Goal: Browse casually: Explore the website without a specific task or goal

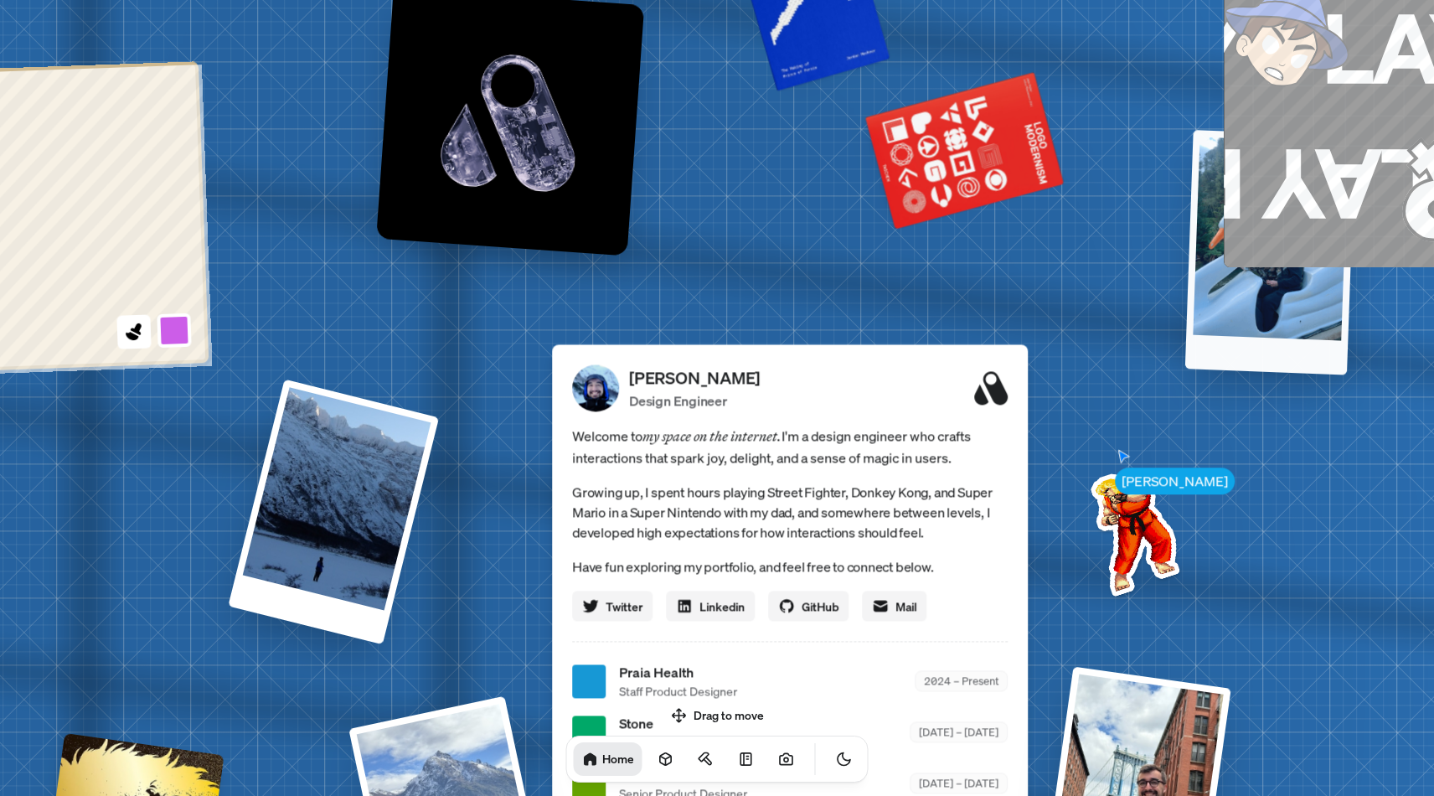
drag, startPoint x: 1211, startPoint y: 543, endPoint x: 1110, endPoint y: 284, distance: 277.6
click at [1185, 284] on div at bounding box center [1270, 252] width 170 height 245
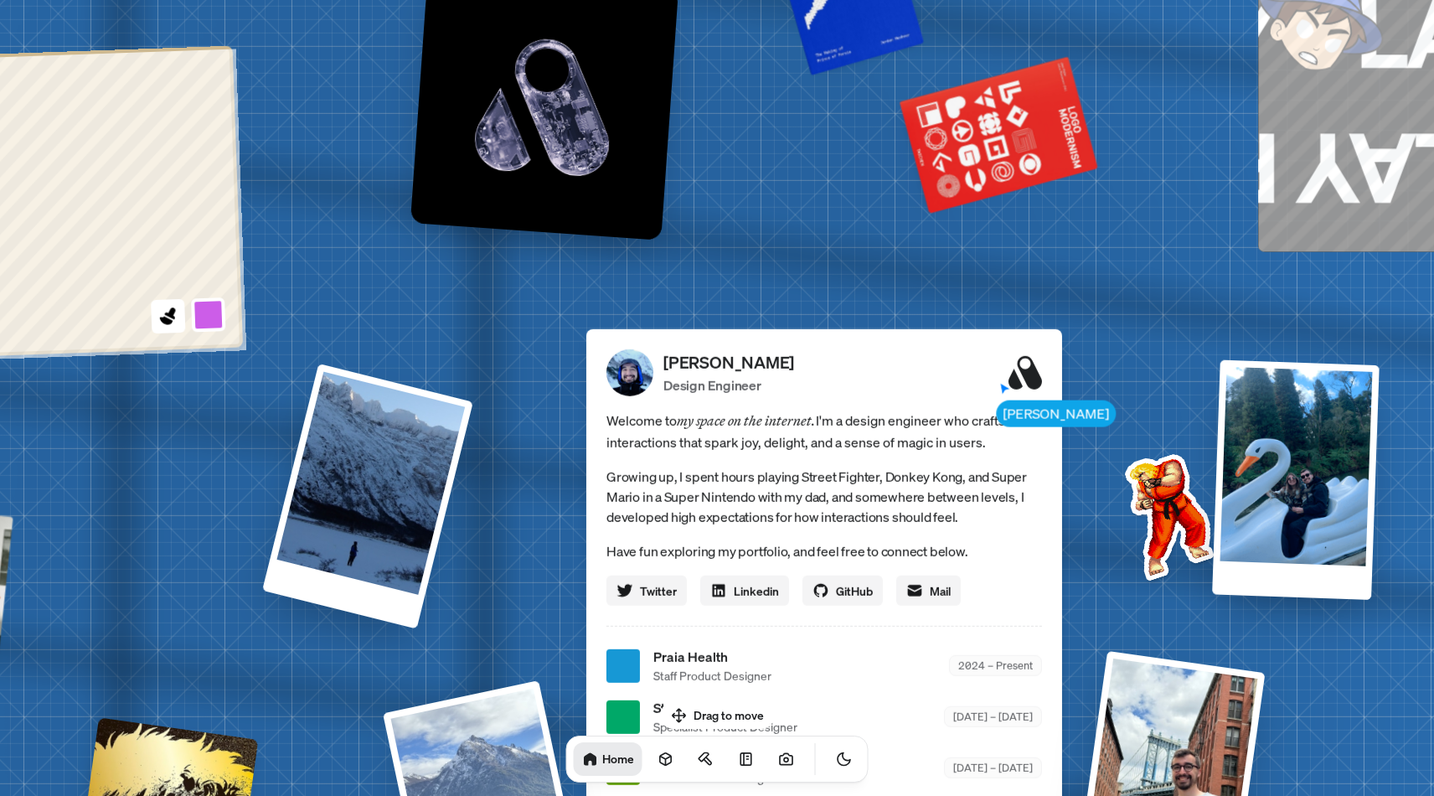
drag, startPoint x: 1010, startPoint y: 358, endPoint x: 948, endPoint y: 271, distance: 106.9
click at [950, 329] on div "[PERSON_NAME] Design Engineer Welcome to my space on the internet. I'm a design…" at bounding box center [824, 618] width 476 height 579
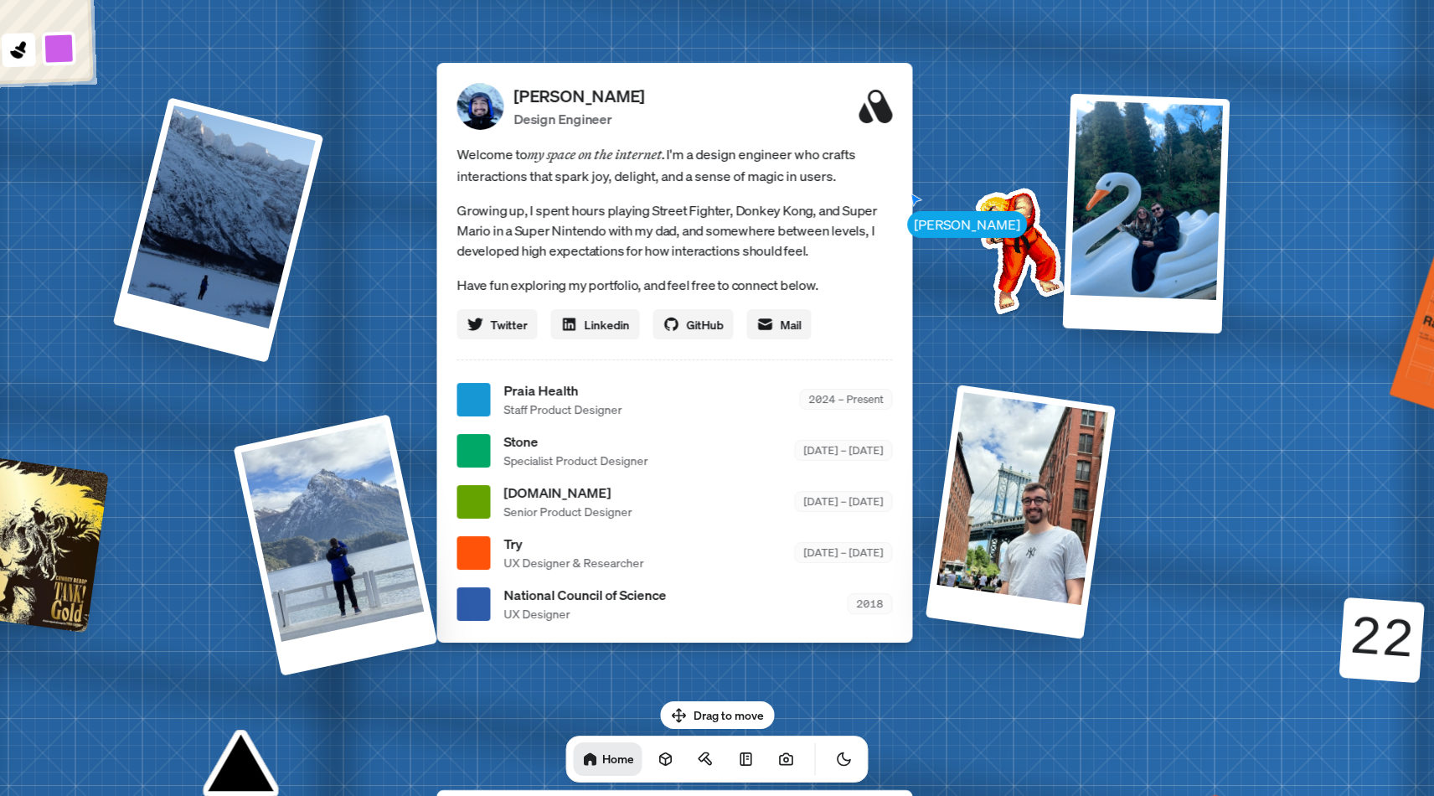
drag, startPoint x: 1050, startPoint y: 425, endPoint x: 996, endPoint y: 228, distance: 204.2
click at [996, 228] on img at bounding box center [1016, 246] width 169 height 169
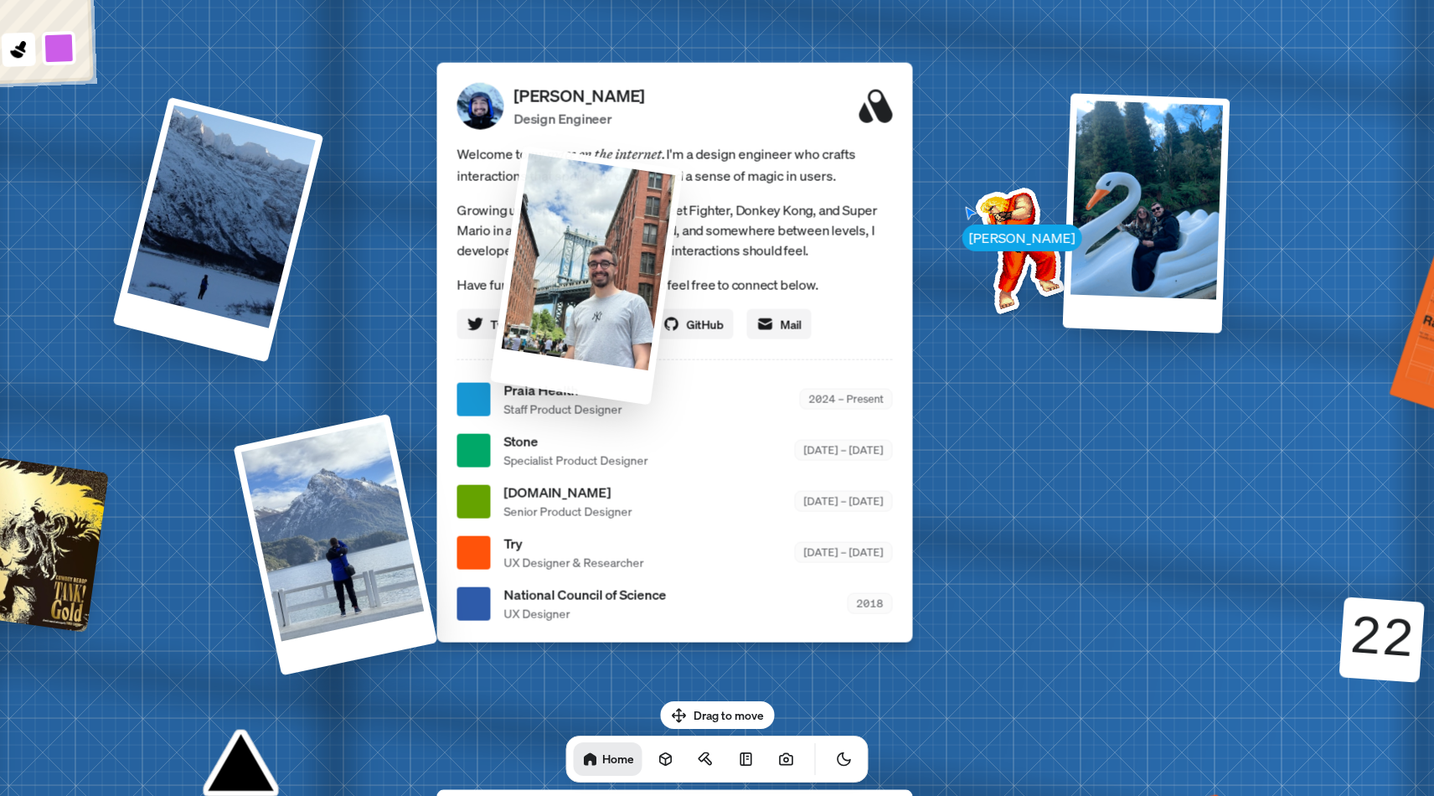
drag, startPoint x: 1094, startPoint y: 420, endPoint x: 628, endPoint y: 245, distance: 498.2
click at [627, 245] on div at bounding box center [586, 275] width 193 height 259
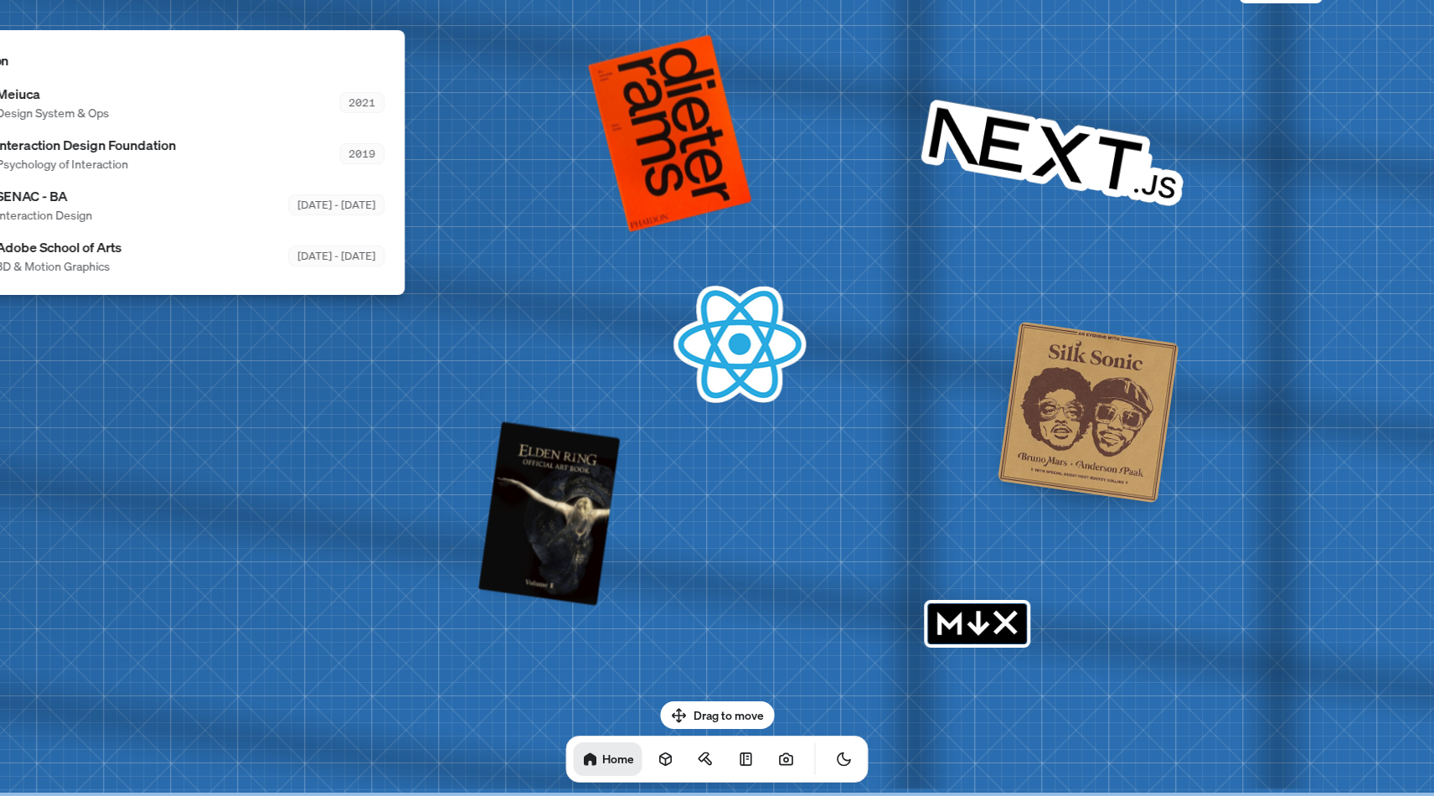
drag, startPoint x: 1004, startPoint y: 545, endPoint x: 1290, endPoint y: 223, distance: 431.2
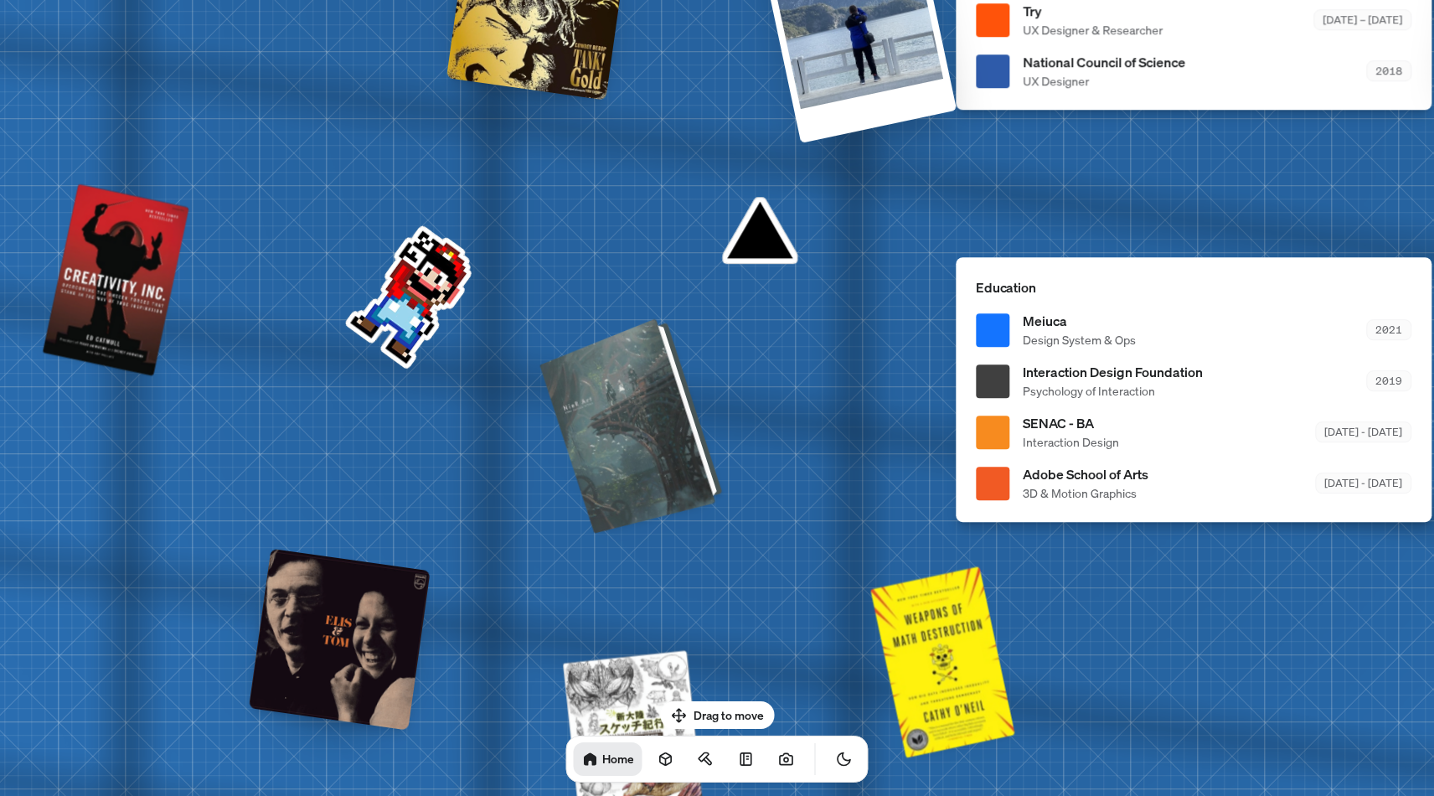
click at [667, 461] on div at bounding box center [634, 424] width 170 height 207
click at [654, 423] on div at bounding box center [634, 424] width 170 height 207
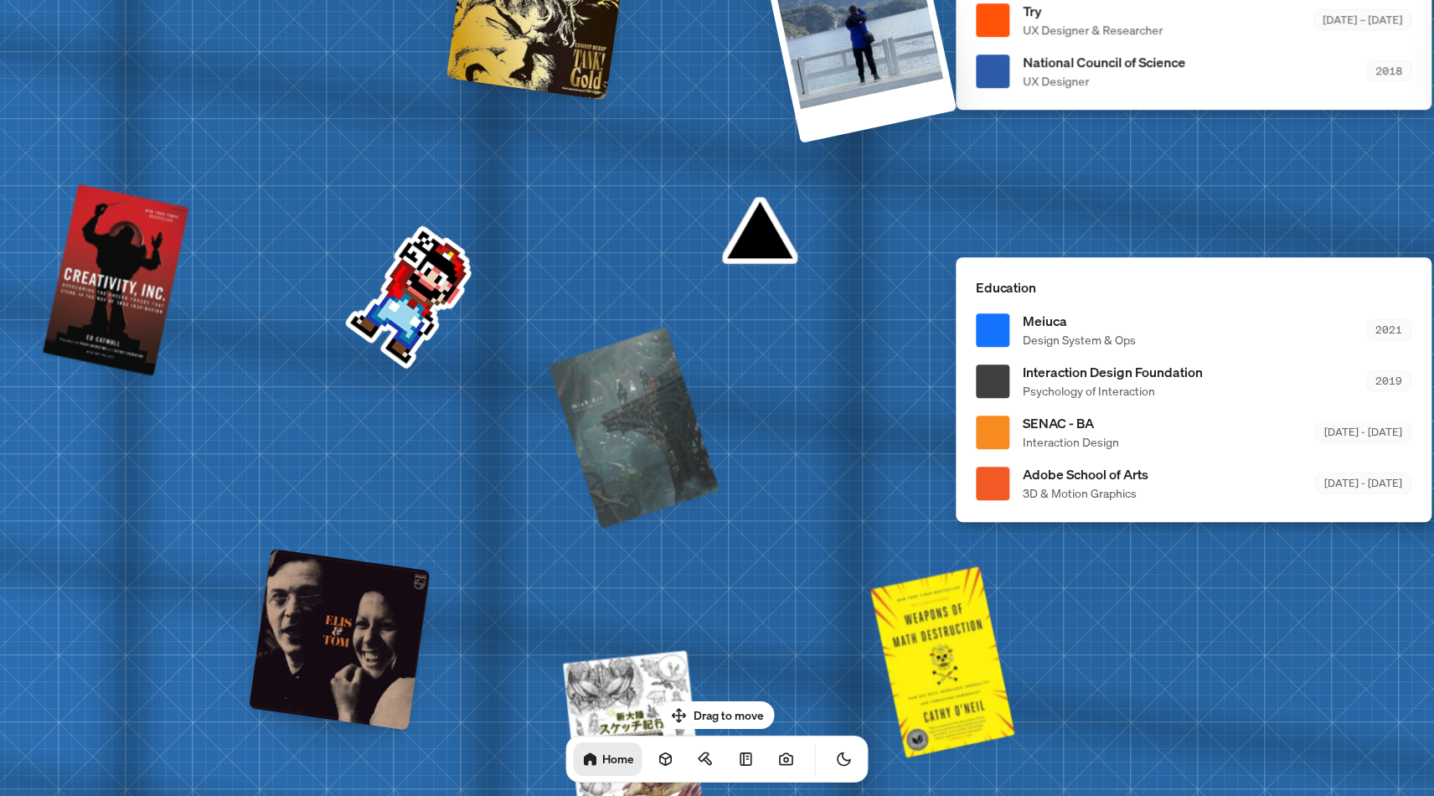
drag, startPoint x: 424, startPoint y: 287, endPoint x: 418, endPoint y: 646, distance: 359.3
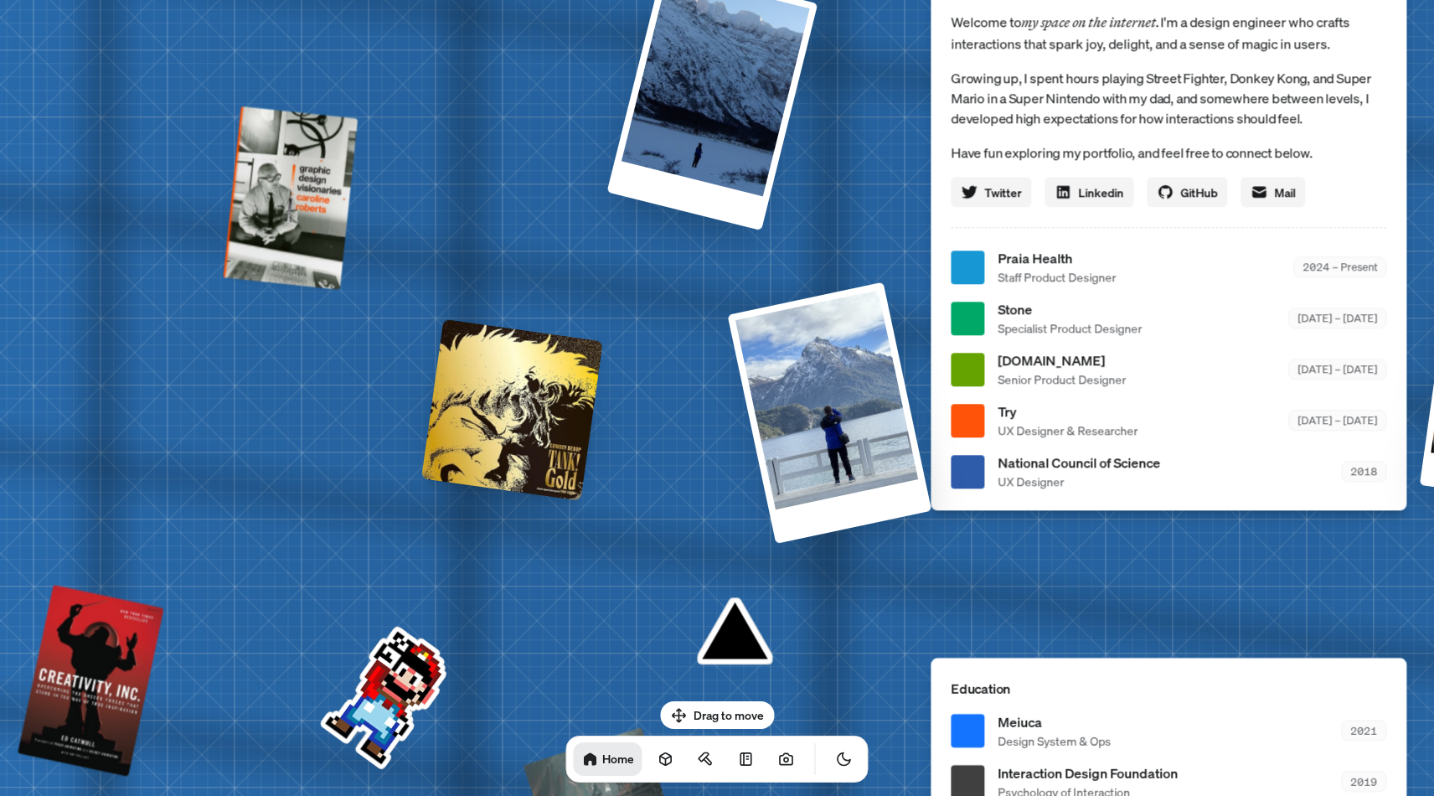
drag, startPoint x: 641, startPoint y: 353, endPoint x: 368, endPoint y: 791, distance: 514.9
click at [368, 791] on div "[PERSON_NAME] [PERSON_NAME] Design Engineer Welcome to my space on the internet…" at bounding box center [1172, 267] width 2506 height 2194
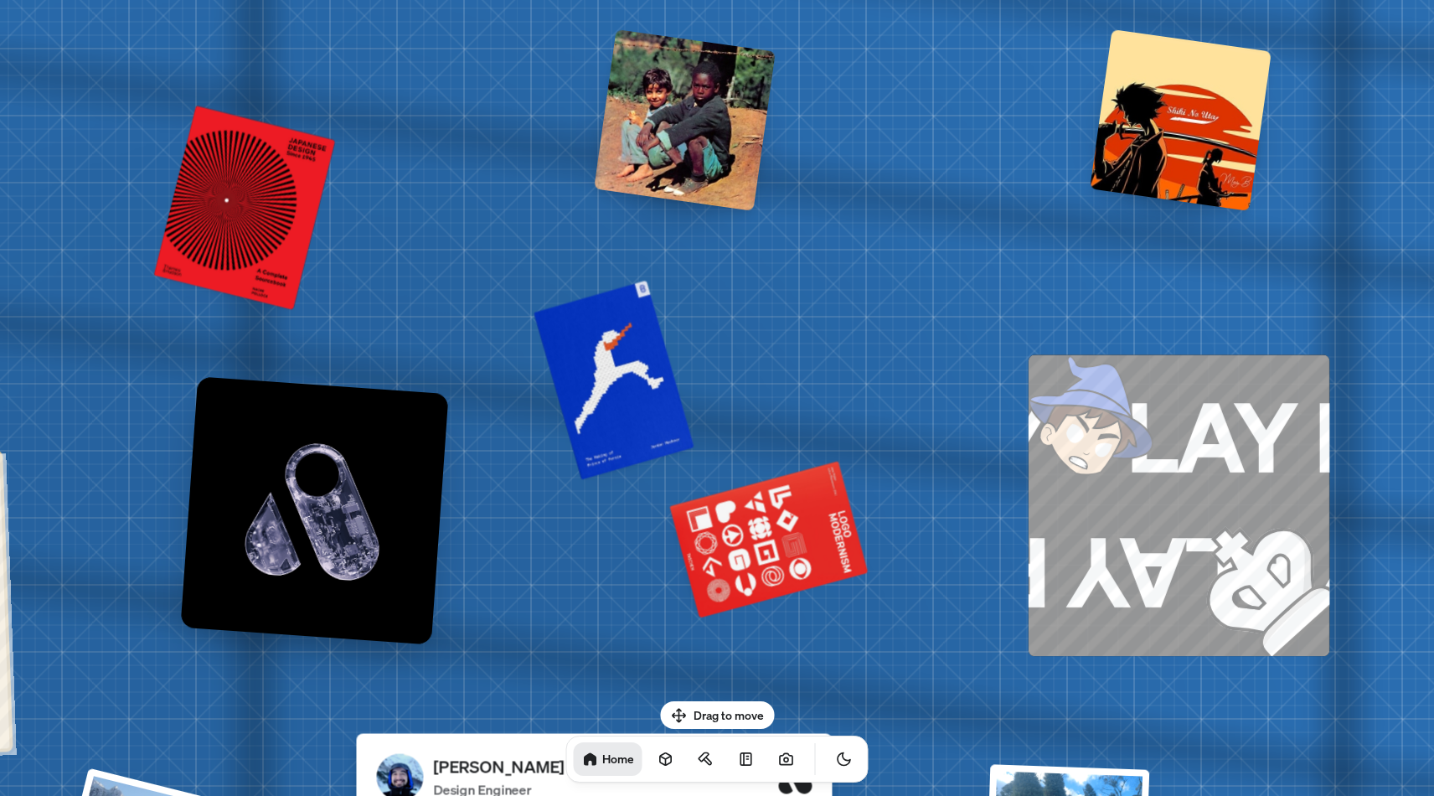
drag, startPoint x: 569, startPoint y: 422, endPoint x: 236, endPoint y: 825, distance: 522.3
click at [236, 0] on html "[PERSON_NAME] [PERSON_NAME] Design Engineer Welcome to my space on the internet…" at bounding box center [717, 0] width 1434 height 0
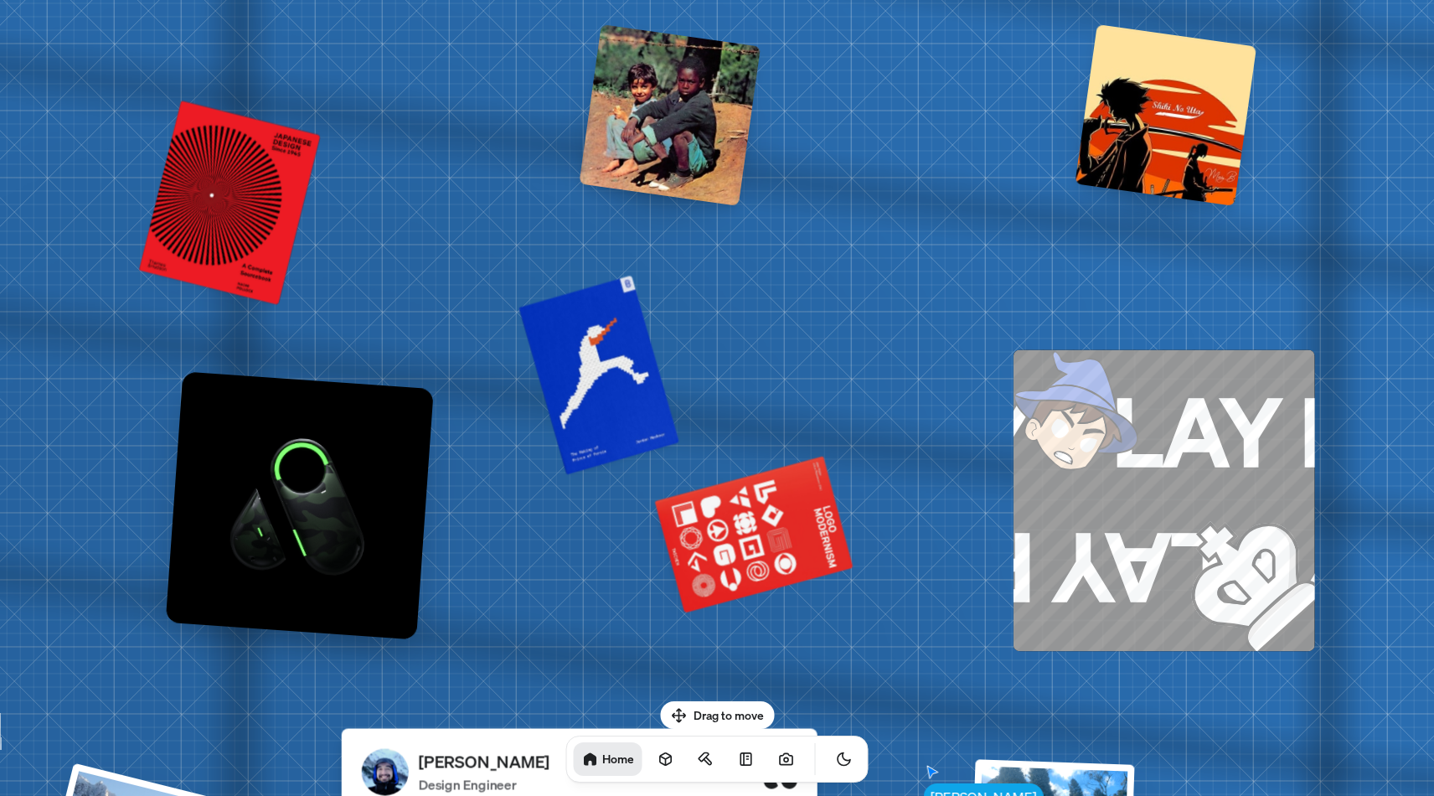
click at [703, 129] on div at bounding box center [670, 115] width 182 height 182
